Goal: Information Seeking & Learning: Learn about a topic

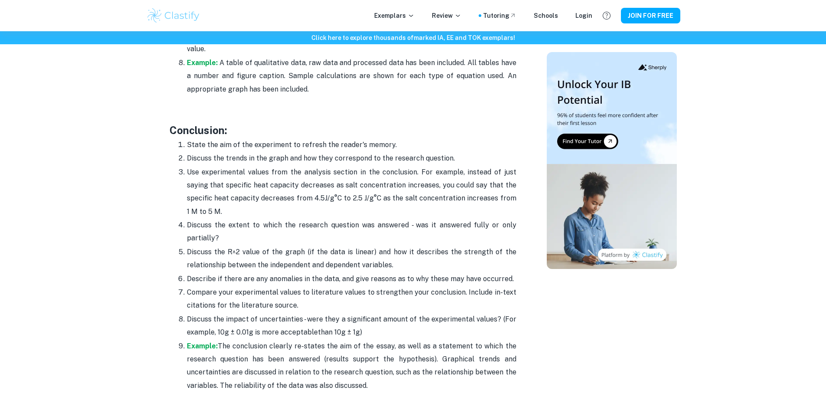
scroll to position [2169, 0]
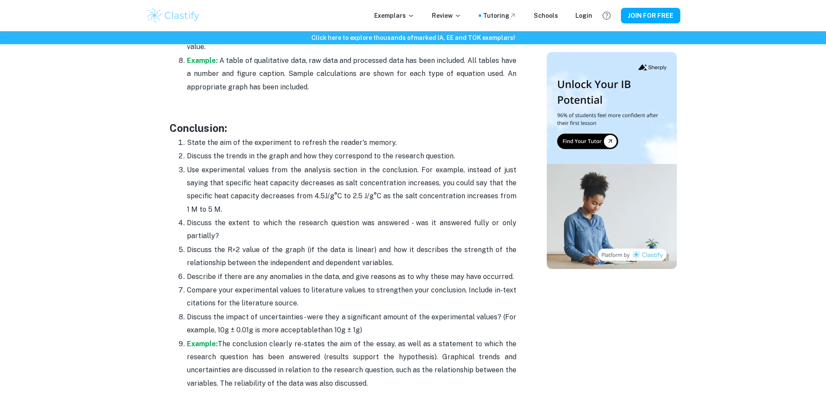
click at [190, 243] on p "Discuss the R^2 value of the graph (if the data is linear) and how it describes…" at bounding box center [352, 256] width 330 height 26
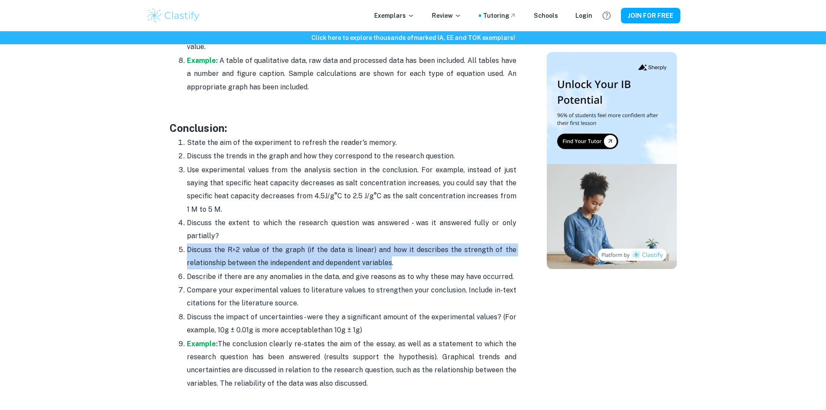
drag, startPoint x: 190, startPoint y: 219, endPoint x: 385, endPoint y: 234, distance: 195.2
click at [385, 243] on p "Discuss the R^2 value of the graph (if the data is linear) and how it describes…" at bounding box center [352, 256] width 330 height 26
click at [235, 243] on p "Discuss the R^2 value of the graph (if the data is linear) and how it describes…" at bounding box center [352, 256] width 330 height 26
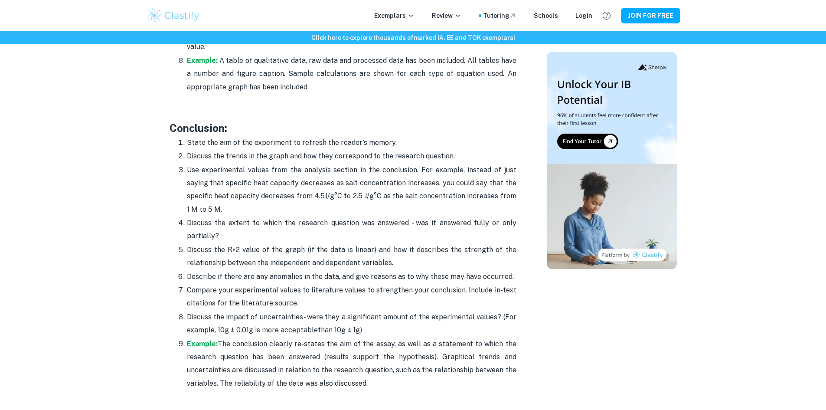
click at [196, 270] on p "Describe if there are any anomalies in the data, and give reasons as to why the…" at bounding box center [352, 276] width 330 height 13
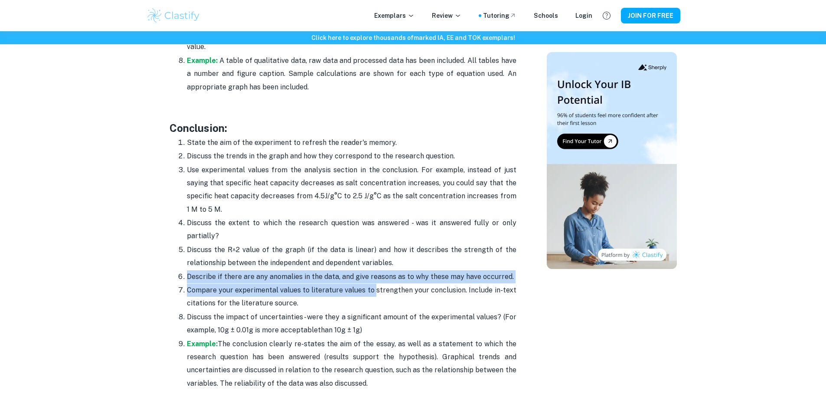
drag, startPoint x: 196, startPoint y: 252, endPoint x: 372, endPoint y: 259, distance: 175.3
click at [372, 259] on ol "State the aim of the experiment to refresh the reader's memory. Discuss the tre…" at bounding box center [343, 263] width 347 height 254
click at [346, 284] on p "Compare your experimental values to literature values to strengthen your conclu…" at bounding box center [352, 297] width 330 height 26
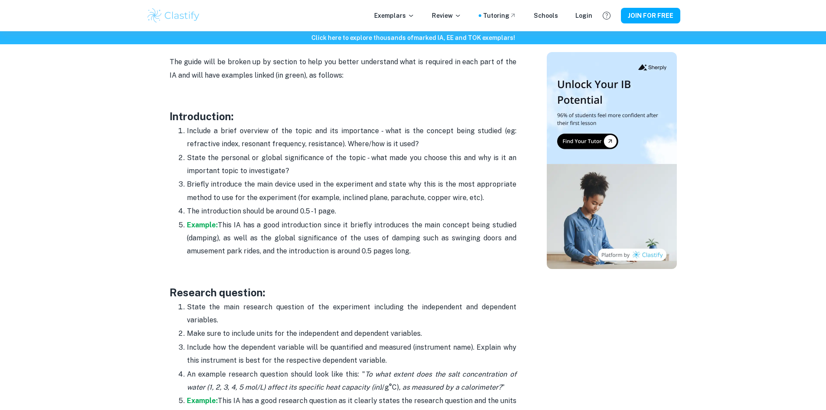
scroll to position [508, 0]
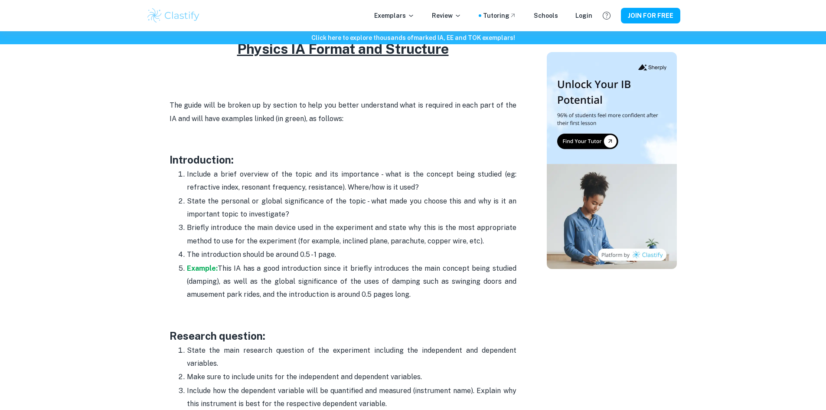
click at [201, 230] on p "Briefly introduce the main device used in the experiment and state why this is …" at bounding box center [352, 234] width 330 height 26
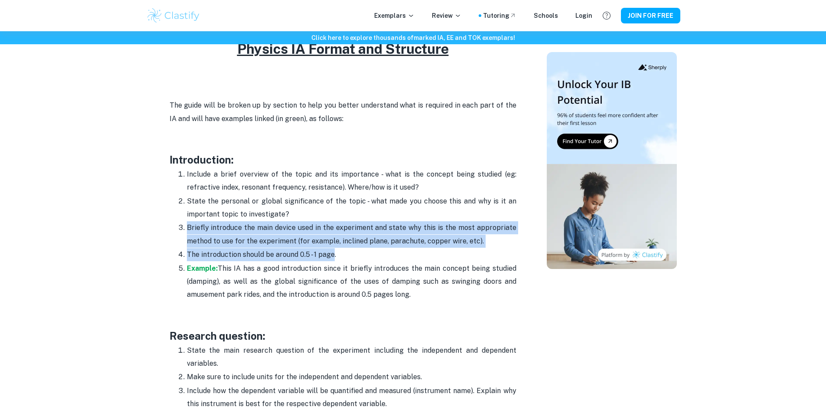
drag, startPoint x: 201, startPoint y: 230, endPoint x: 322, endPoint y: 256, distance: 123.3
click at [322, 256] on ol "Include a brief overview of the topic and its importance - what is the concept …" at bounding box center [343, 234] width 347 height 134
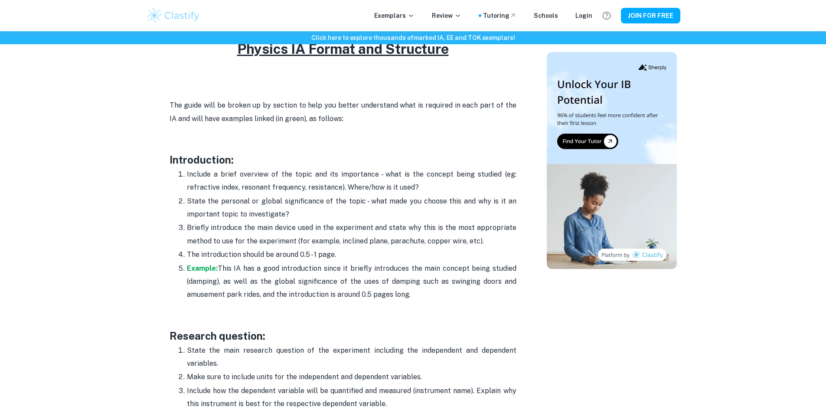
click at [187, 199] on p "State the personal or global significance of the topic - what made you choose t…" at bounding box center [352, 208] width 330 height 26
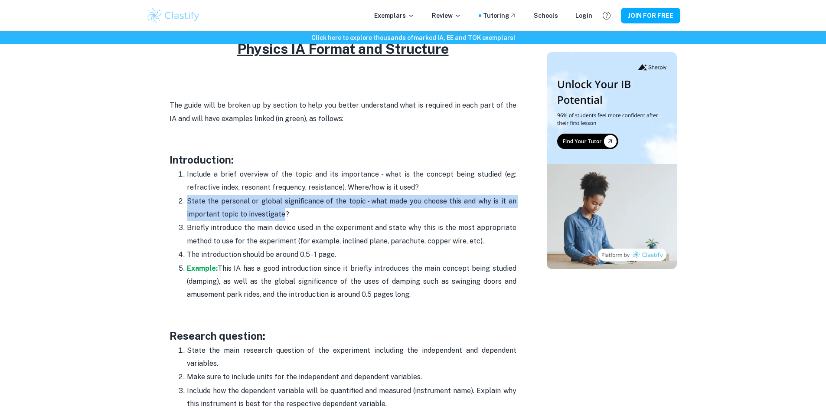
drag, startPoint x: 186, startPoint y: 199, endPoint x: 278, endPoint y: 218, distance: 93.8
click at [278, 218] on p "State the personal or global significance of the topic - what made you choose t…" at bounding box center [352, 208] width 330 height 26
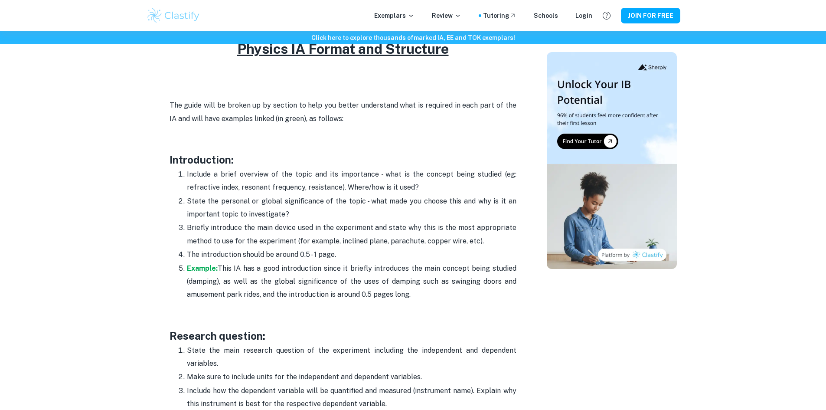
click at [418, 185] on p "Include a brief overview of the topic and its importance - what is the concept …" at bounding box center [352, 181] width 330 height 26
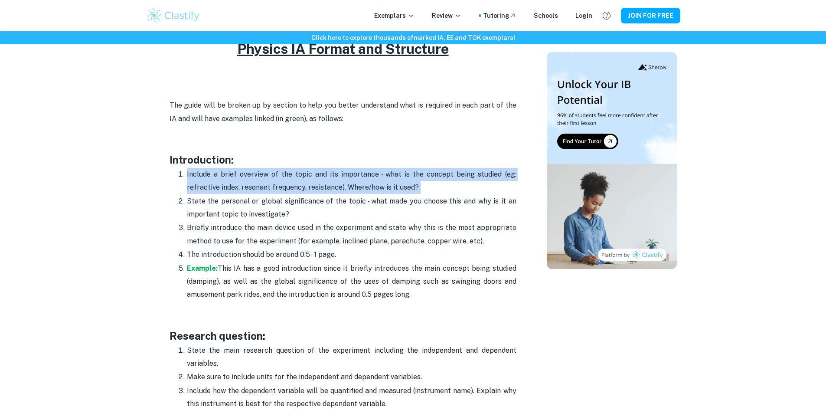
drag, startPoint x: 417, startPoint y: 185, endPoint x: 191, endPoint y: 175, distance: 226.1
click at [191, 175] on p "Include a brief overview of the topic and its importance - what is the concept …" at bounding box center [352, 181] width 330 height 26
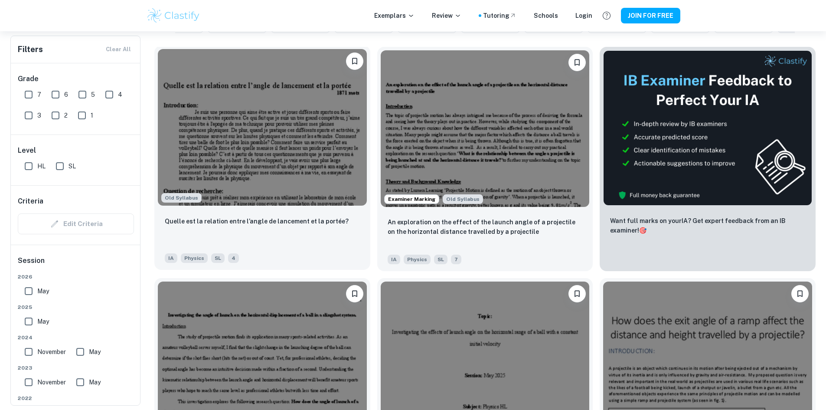
scroll to position [251, 0]
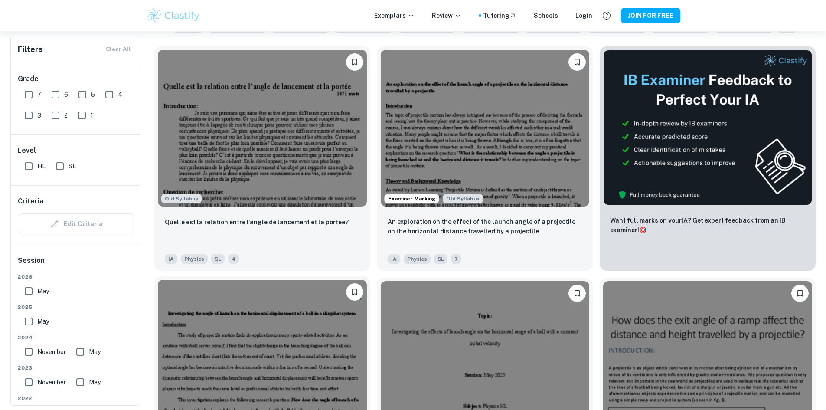
click at [367, 280] on img at bounding box center [262, 358] width 209 height 157
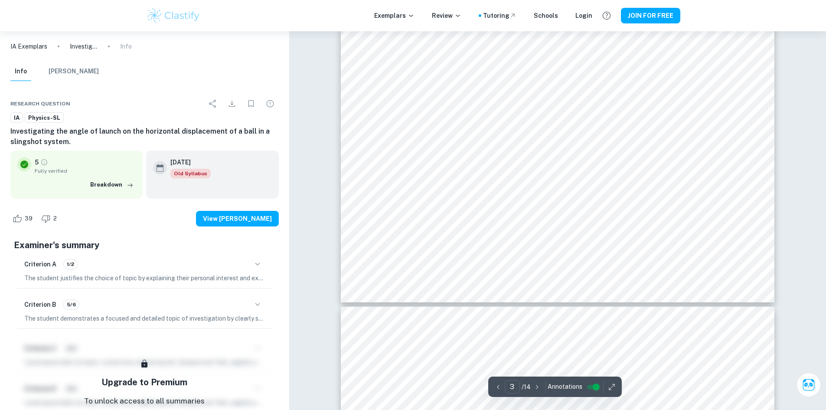
type input "4"
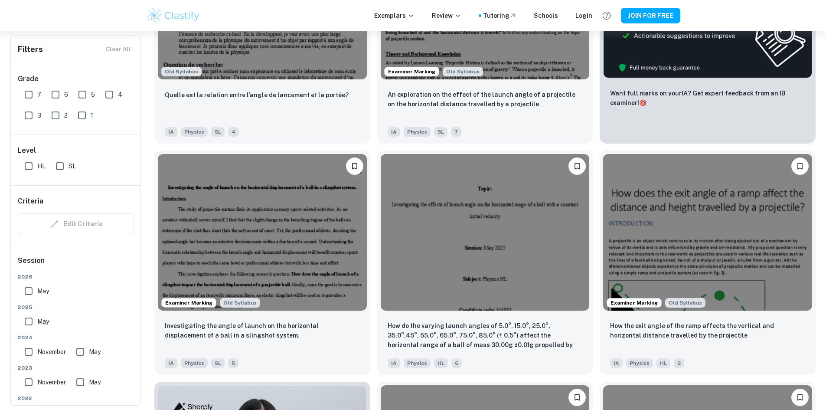
scroll to position [416, 0]
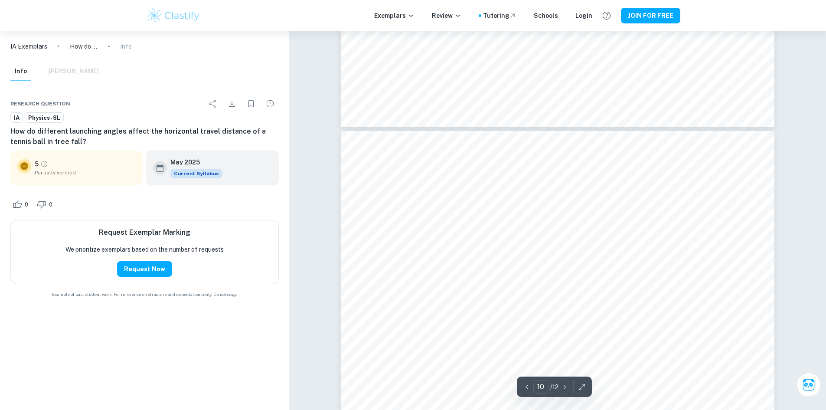
scroll to position [5666, 0]
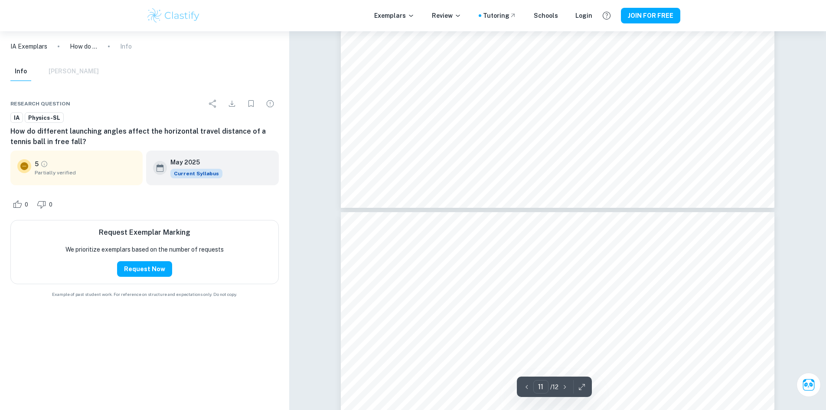
type input "12"
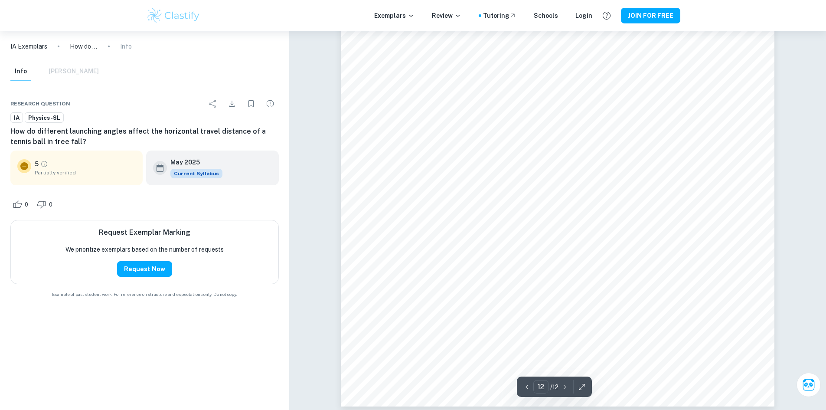
scroll to position [7241, 0]
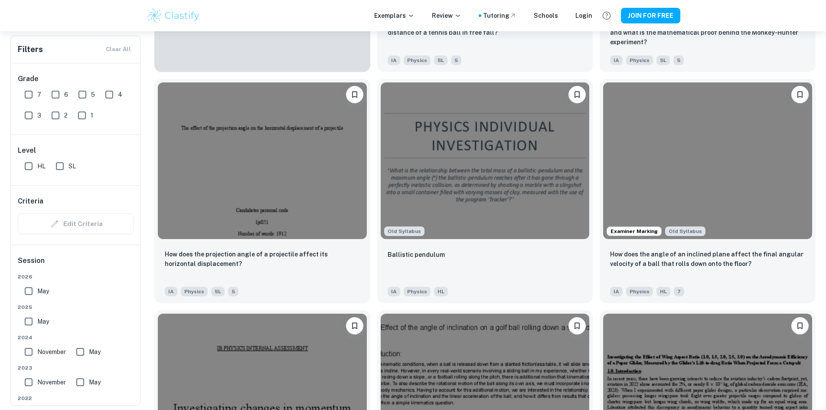
scroll to position [754, 0]
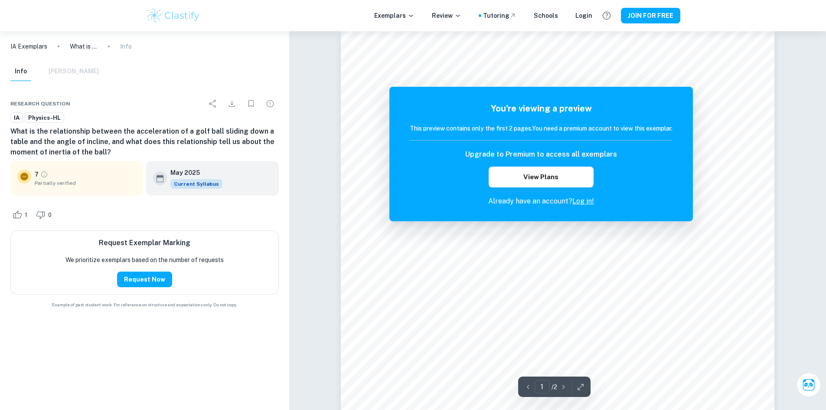
scroll to position [12, 0]
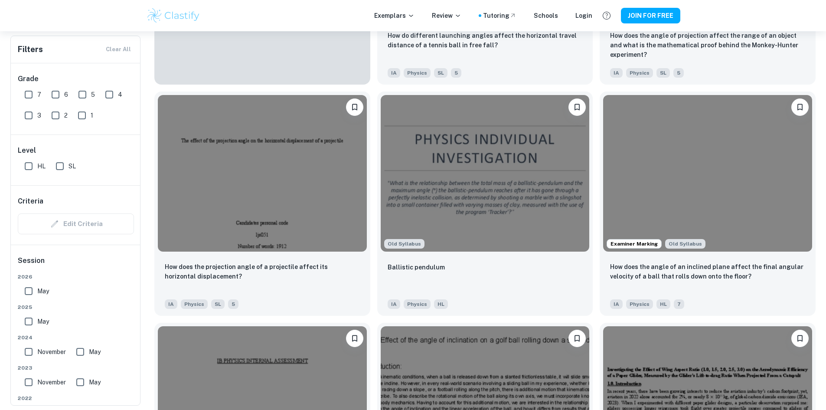
scroll to position [1135, 0]
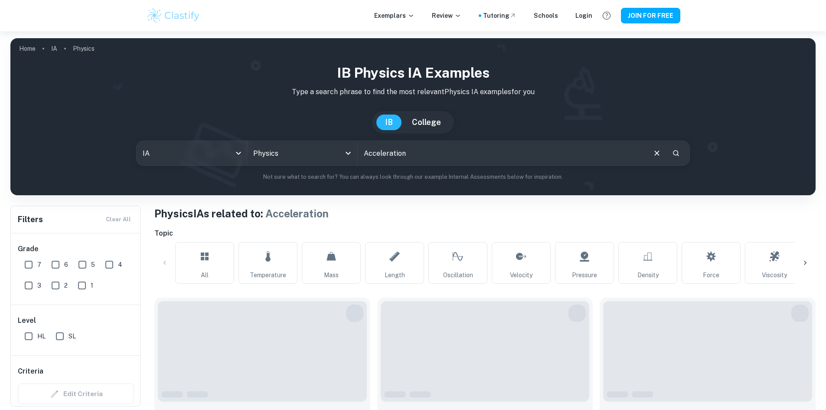
scroll to position [0, 411]
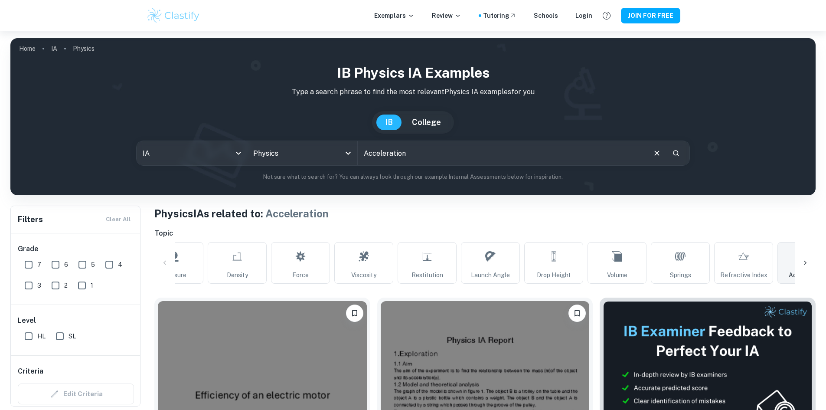
click at [162, 264] on div "All Temperature Mass Length Oscillation Velocity Pressure Density Force Viscosi…" at bounding box center [484, 263] width 661 height 42
click at [167, 256] on div "All Temperature Mass Length Oscillation Velocity Pressure Density Force Viscosi…" at bounding box center [484, 263] width 661 height 42
click at [160, 260] on div "All Temperature Mass Length Oscillation Velocity Pressure Density Force Viscosi…" at bounding box center [484, 263] width 661 height 42
click at [805, 266] on icon at bounding box center [805, 262] width 9 height 9
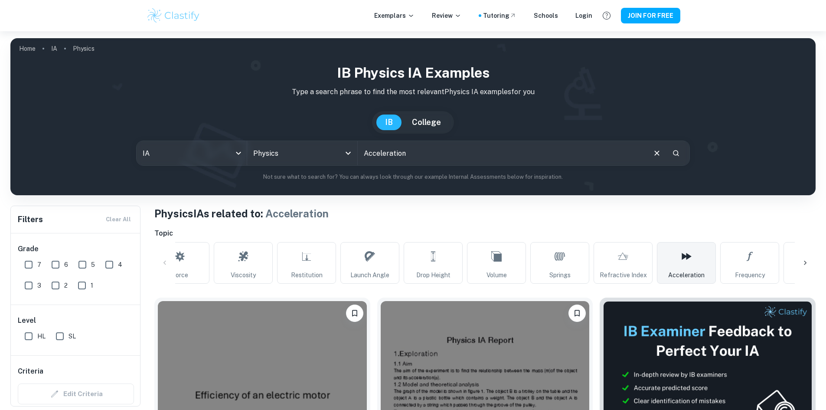
scroll to position [0, 664]
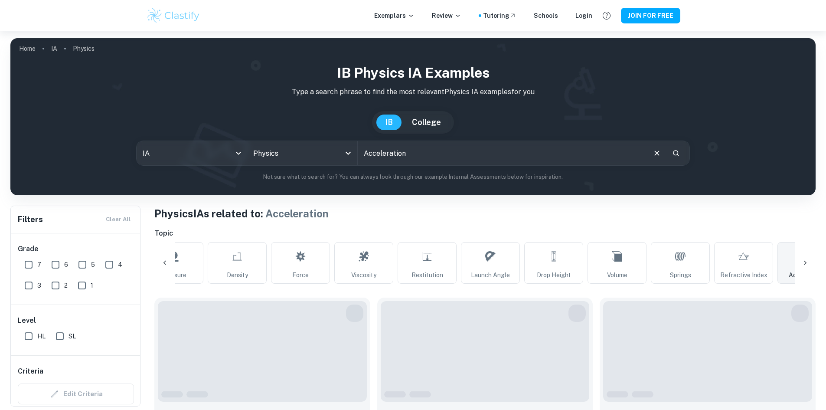
scroll to position [0, 411]
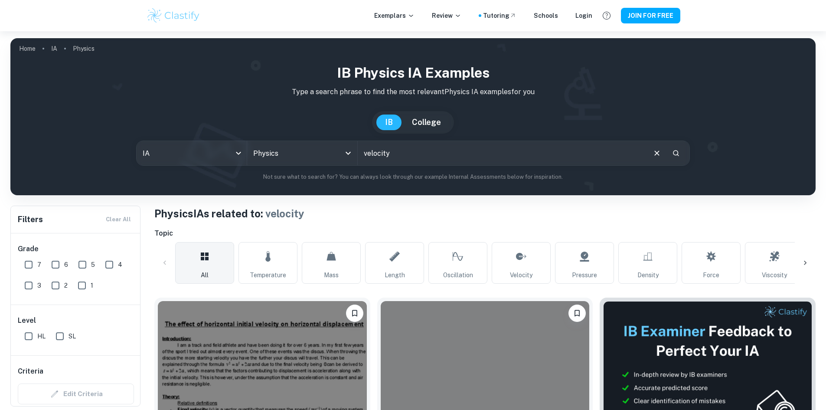
click at [161, 261] on div "All Temperature Mass Length Oscillation Velocity Pressure Density Force Viscosi…" at bounding box center [484, 263] width 661 height 42
click at [809, 265] on icon at bounding box center [805, 262] width 9 height 9
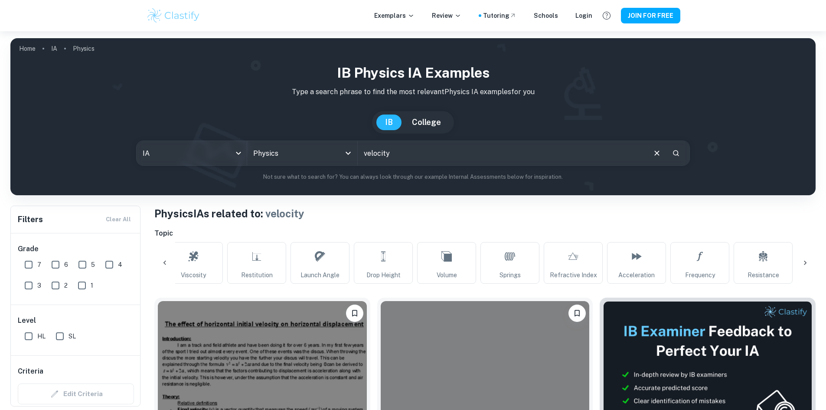
click at [809, 265] on icon at bounding box center [805, 262] width 9 height 9
click at [160, 261] on div at bounding box center [164, 262] width 21 height 21
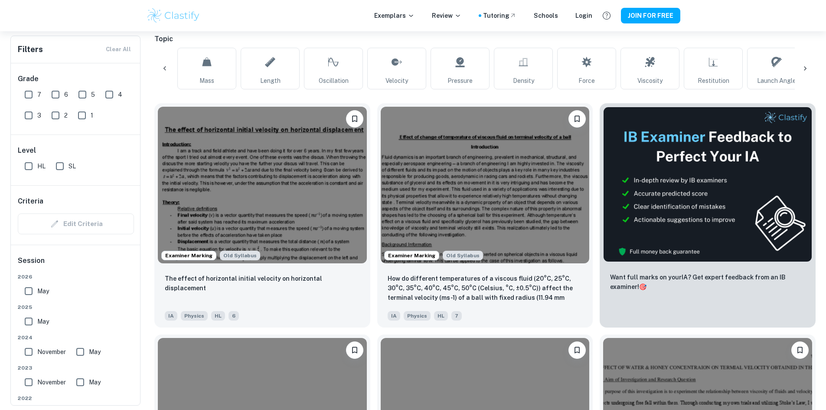
scroll to position [0, 0]
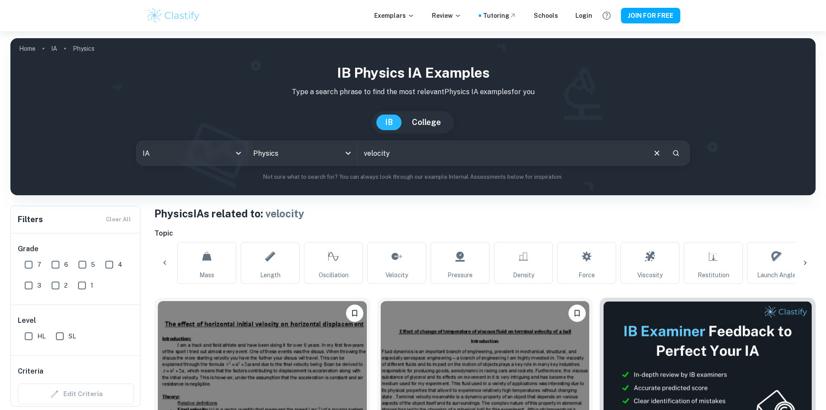
click at [381, 155] on input "velocity" at bounding box center [501, 153] width 287 height 24
click at [381, 156] on input "velocity" at bounding box center [501, 153] width 287 height 24
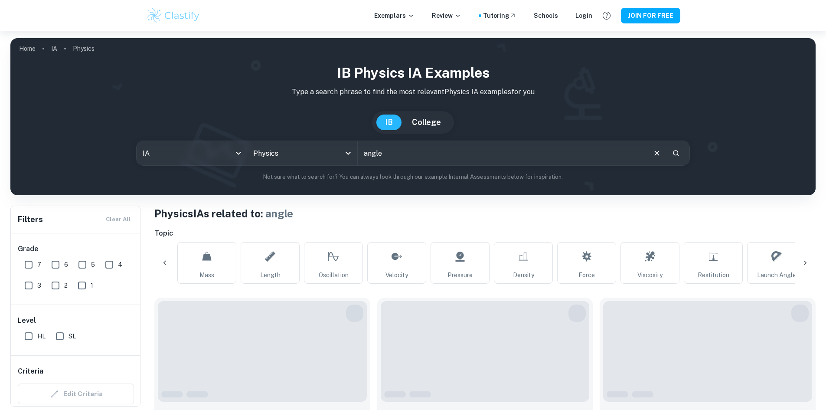
click at [397, 154] on input "angle" at bounding box center [501, 153] width 287 height 24
click at [398, 154] on input "angle of r amp" at bounding box center [501, 153] width 287 height 24
type input "angle of ramp"
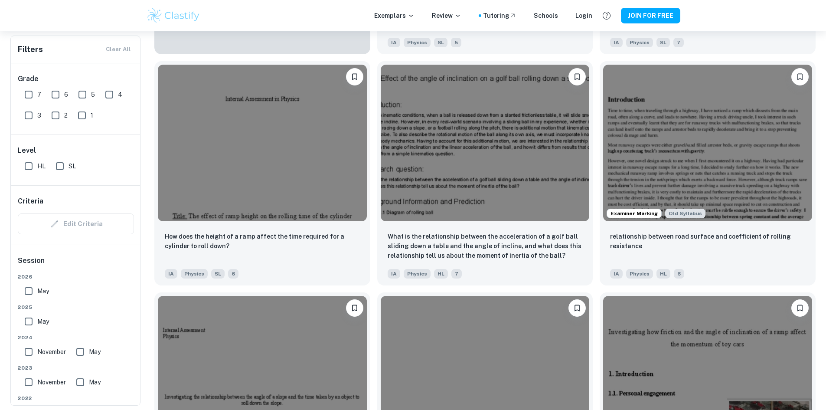
scroll to position [1000, 0]
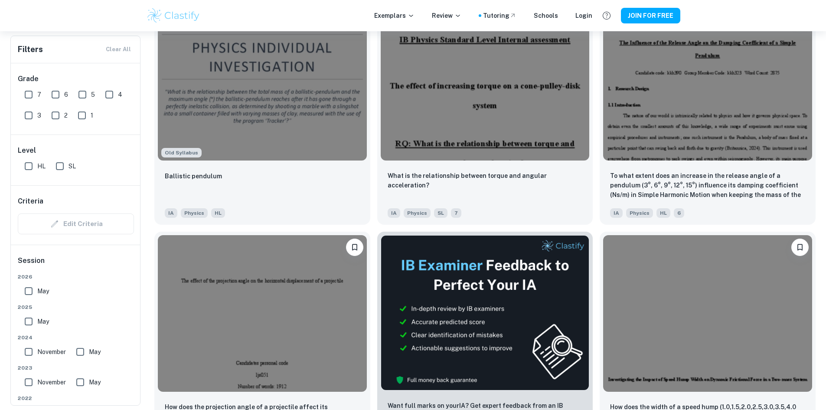
scroll to position [2667, 0]
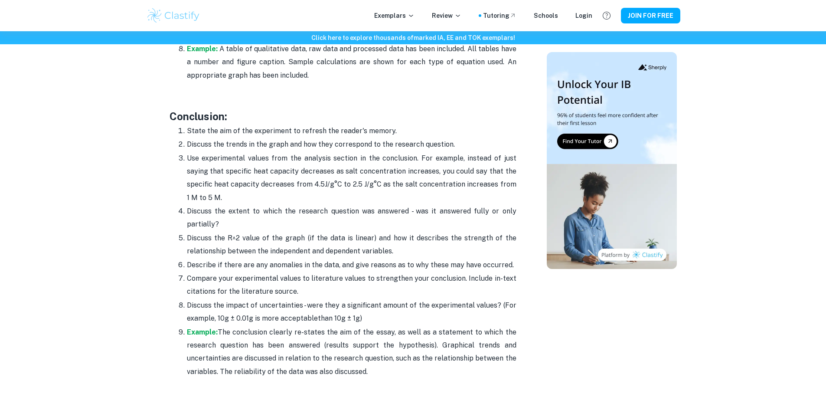
scroll to position [2187, 0]
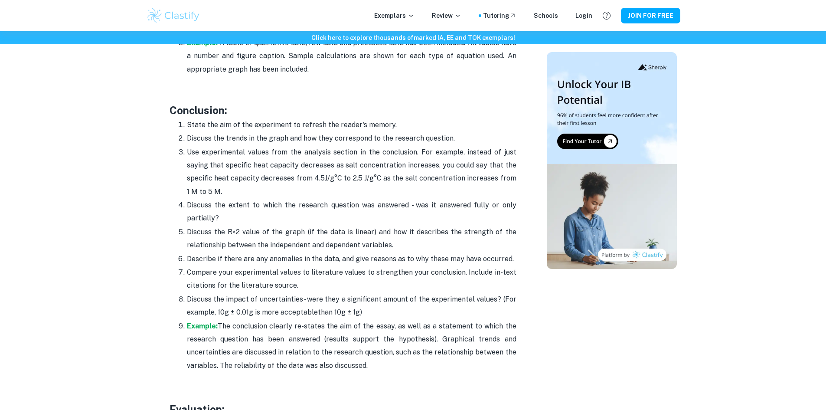
click at [210, 132] on p "Discuss the trends in the graph and how they correspond to the research questio…" at bounding box center [352, 138] width 330 height 13
drag, startPoint x: 210, startPoint y: 112, endPoint x: 339, endPoint y: 121, distance: 128.6
click at [366, 132] on p "Discuss the trends in the graph and how they correspond to the research questio…" at bounding box center [352, 138] width 330 height 13
click at [212, 199] on p "Discuss the extent to which the research question was answered - was it answere…" at bounding box center [352, 212] width 330 height 26
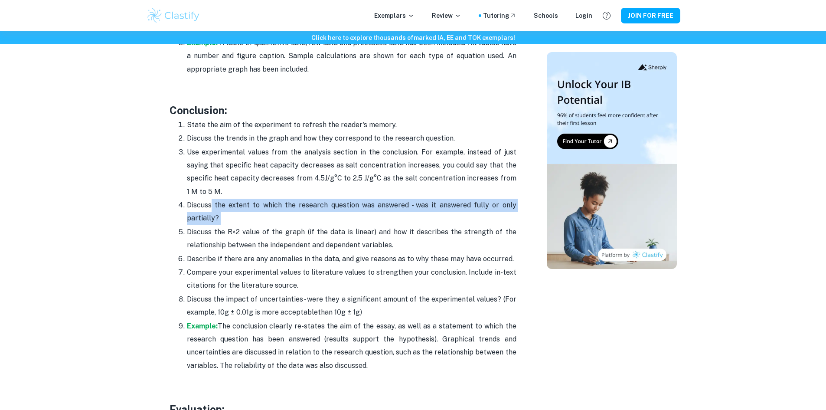
drag, startPoint x: 212, startPoint y: 178, endPoint x: 308, endPoint y: 190, distance: 97.0
click at [330, 199] on p "Discuss the extent to which the research question was answered - was it answere…" at bounding box center [352, 212] width 330 height 26
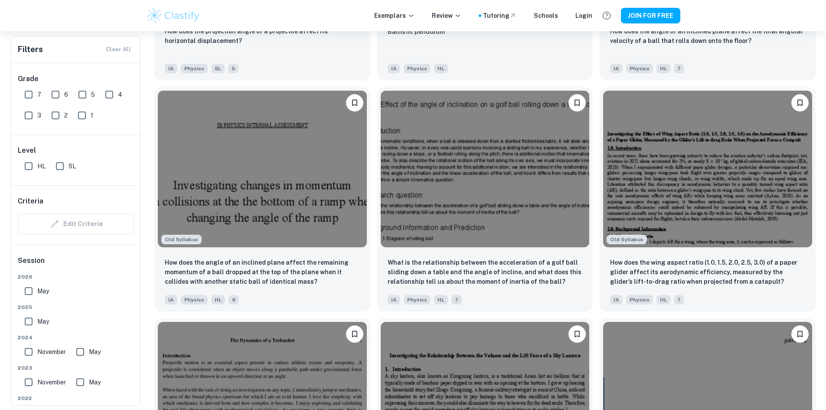
scroll to position [0, 94]
